Goal: Transaction & Acquisition: Book appointment/travel/reservation

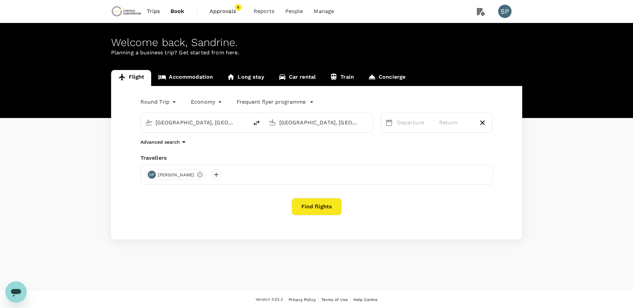
drag, startPoint x: 224, startPoint y: 123, endPoint x: 142, endPoint y: 122, distance: 81.7
click at [142, 122] on div "[GEOGRAPHIC_DATA], [GEOGRAPHIC_DATA] (any)" at bounding box center [193, 121] width 102 height 15
click at [304, 124] on input "[GEOGRAPHIC_DATA], [GEOGRAPHIC_DATA] (any)" at bounding box center [318, 122] width 79 height 10
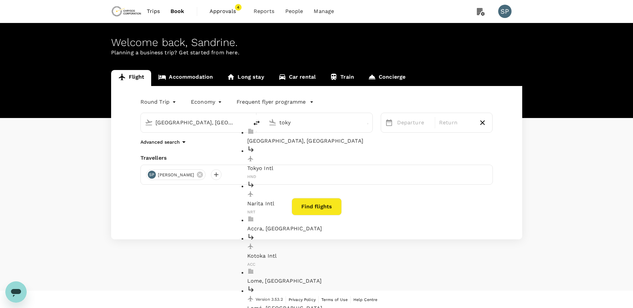
click at [300, 164] on p "Tokyo Intl" at bounding box center [323, 168] width 153 height 8
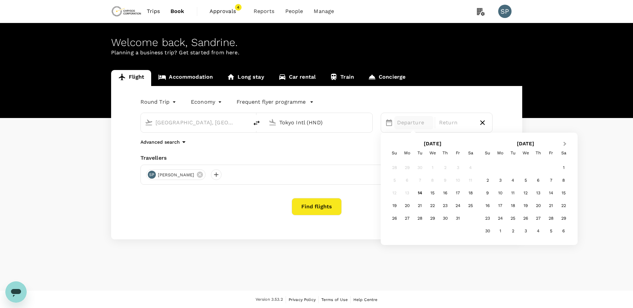
type input "Tokyo Intl (HND)"
click at [565, 143] on span "Next Month" at bounding box center [565, 144] width 0 height 8
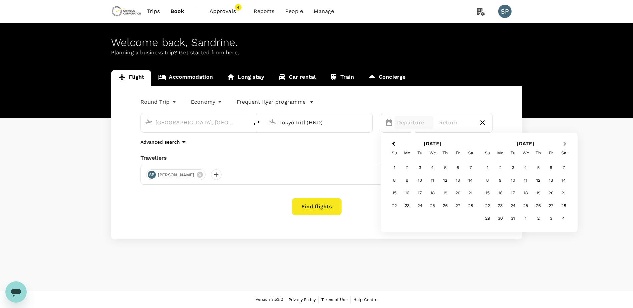
click at [565, 143] on span "Next Month" at bounding box center [565, 144] width 0 height 8
click at [552, 182] on div "10" at bounding box center [550, 180] width 13 height 13
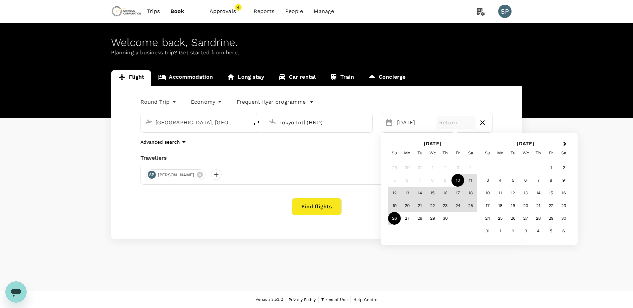
click at [394, 220] on div "26" at bounding box center [394, 218] width 13 height 13
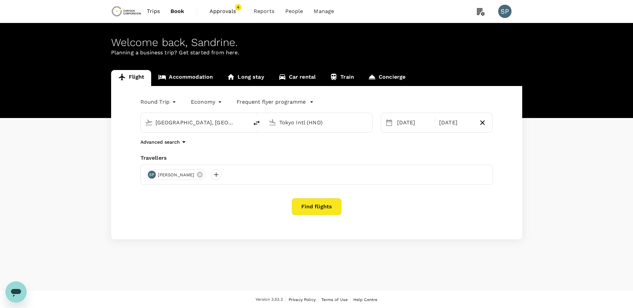
click at [319, 208] on button "Find flights" at bounding box center [317, 206] width 50 height 17
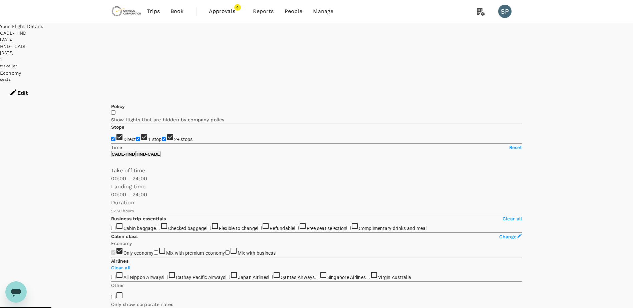
type input "3170"
click at [370, 39] on div "[DATE]" at bounding box center [316, 39] width 633 height 7
click at [404, 43] on div "HND - CADL" at bounding box center [316, 46] width 633 height 7
click at [37, 83] on button "Edit" at bounding box center [18, 93] width 37 height 20
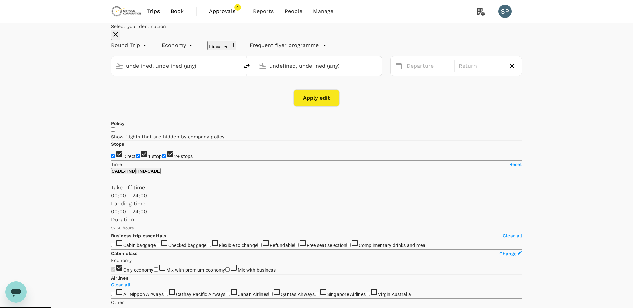
type input "[GEOGRAPHIC_DATA], [GEOGRAPHIC_DATA] (any)"
type input "Tokyo Intl (HND)"
type input "[GEOGRAPHIC_DATA], [GEOGRAPHIC_DATA] (any)"
type input "Tokyo Intl (HND)"
click at [422, 73] on div "[DATE]" at bounding box center [428, 66] width 49 height 13
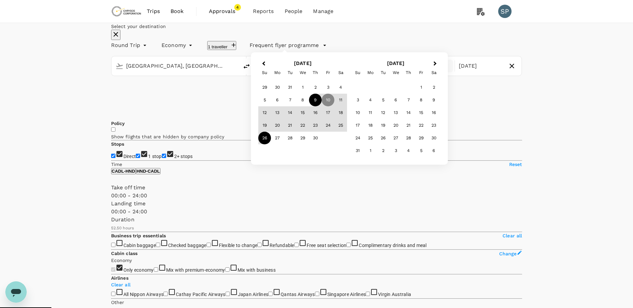
click at [322, 106] on div "9" at bounding box center [315, 100] width 13 height 13
click at [347, 132] on div "25" at bounding box center [340, 125] width 13 height 13
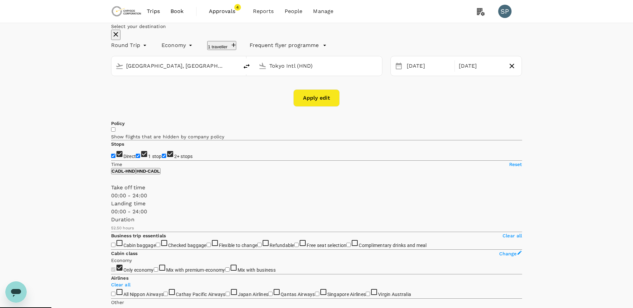
click at [318, 107] on button "Apply edit" at bounding box center [316, 97] width 46 height 17
checkbox input "false"
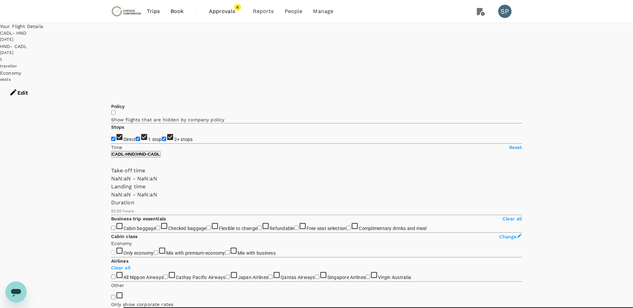
type input "1440"
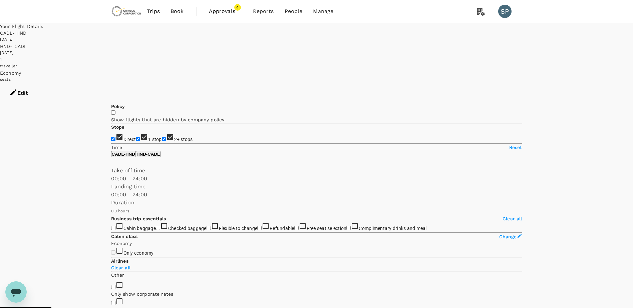
type input "2235"
checkbox input "true"
